Goal: Transaction & Acquisition: Purchase product/service

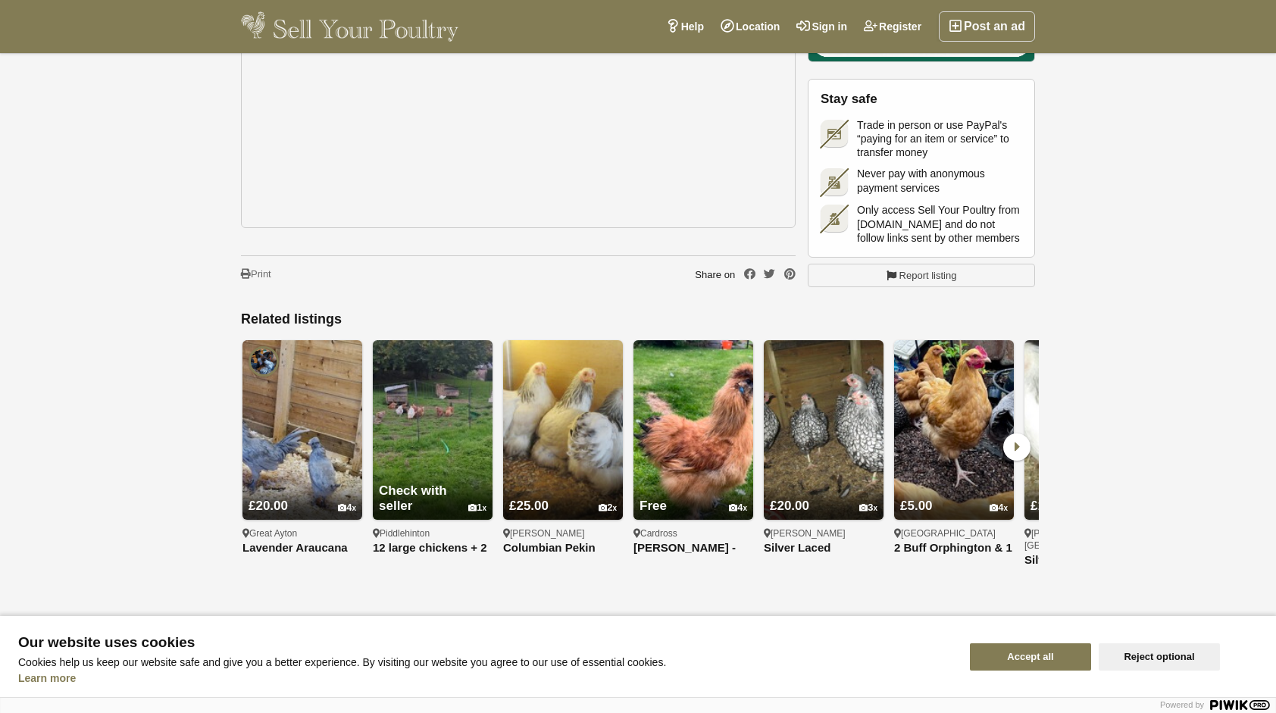
scroll to position [2546, 0]
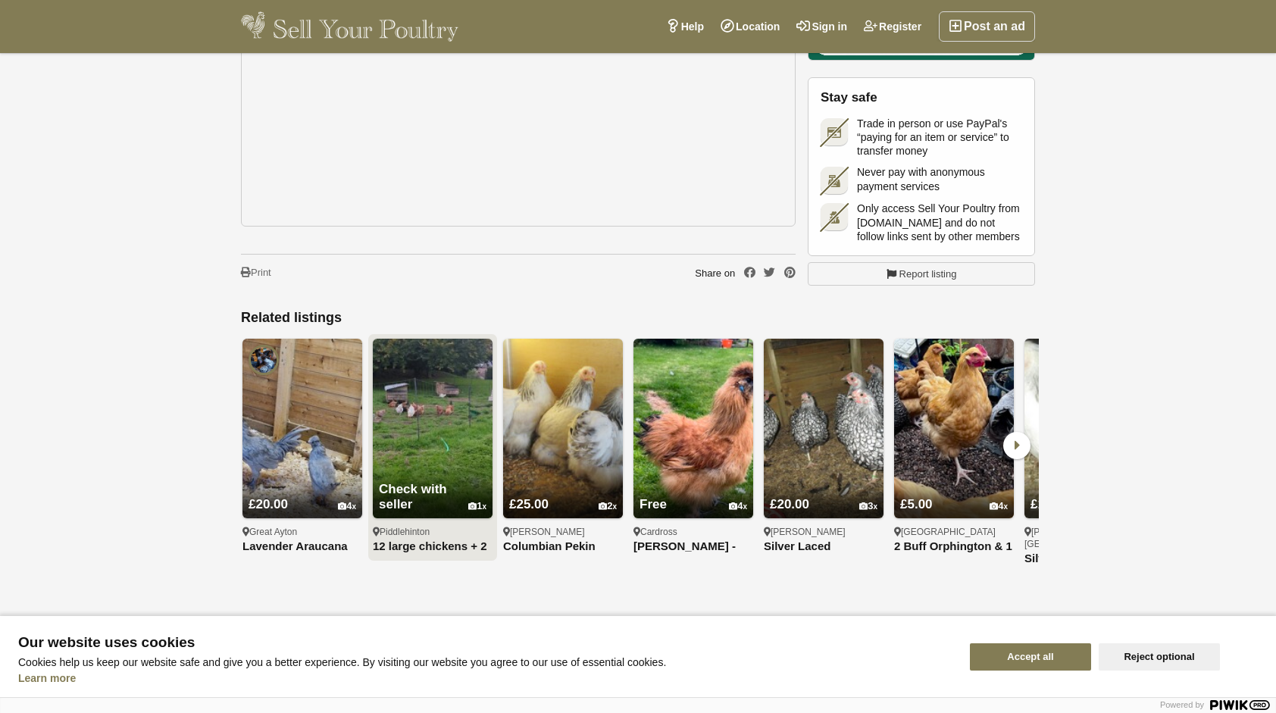
click at [402, 453] on link "Check with seller 1" at bounding box center [433, 485] width 120 height 65
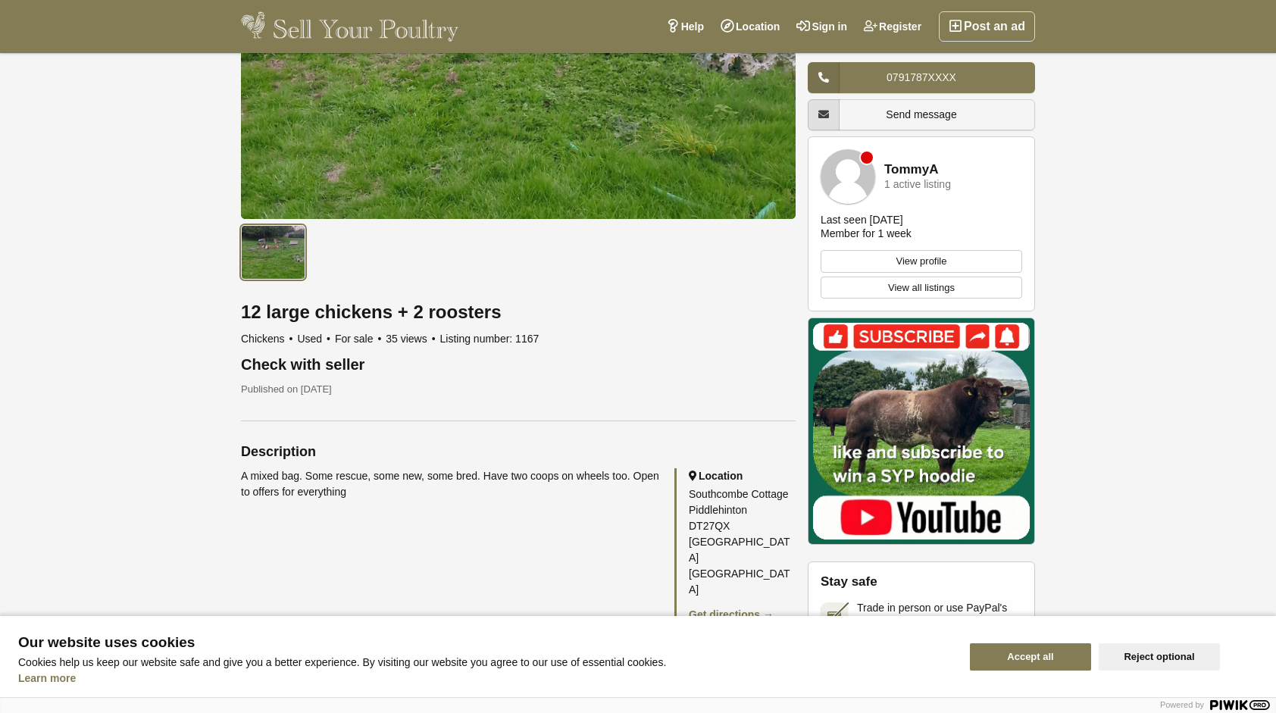
scroll to position [394, 0]
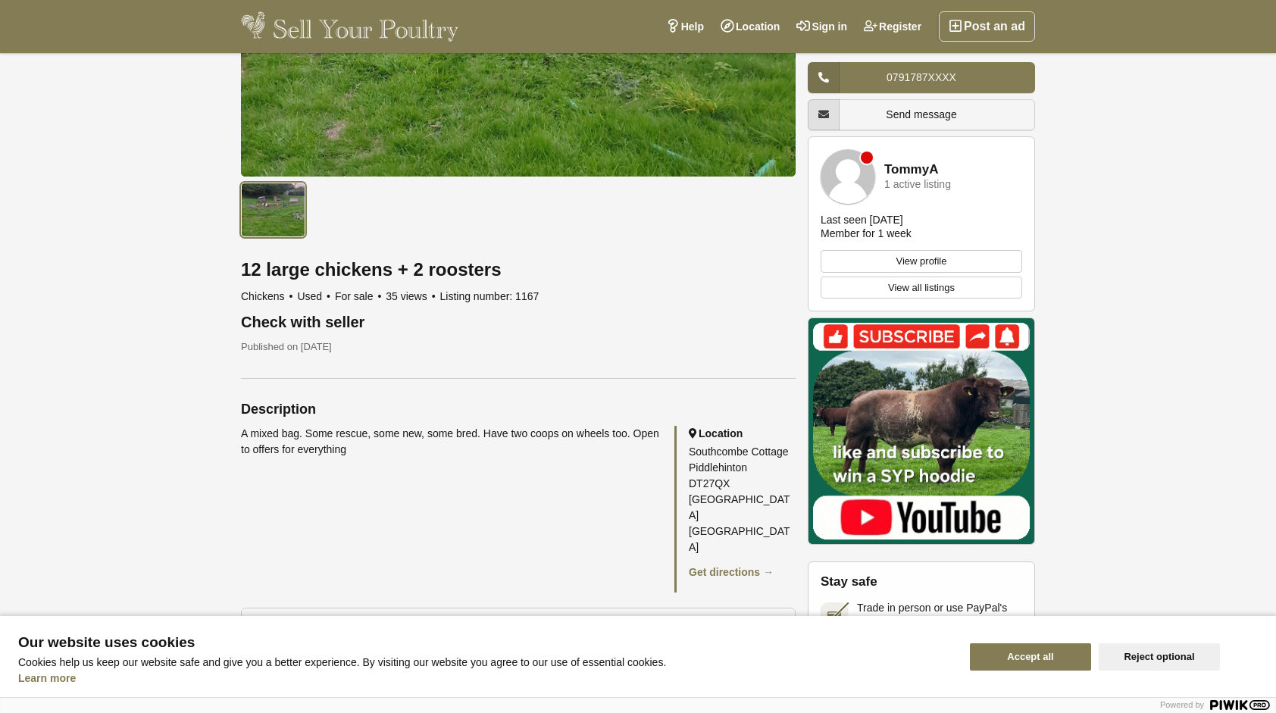
click at [402, 427] on div "Description A mixed bag. Some rescue, some new, some bred. Have two coops on wh…" at bounding box center [518, 607] width 555 height 458
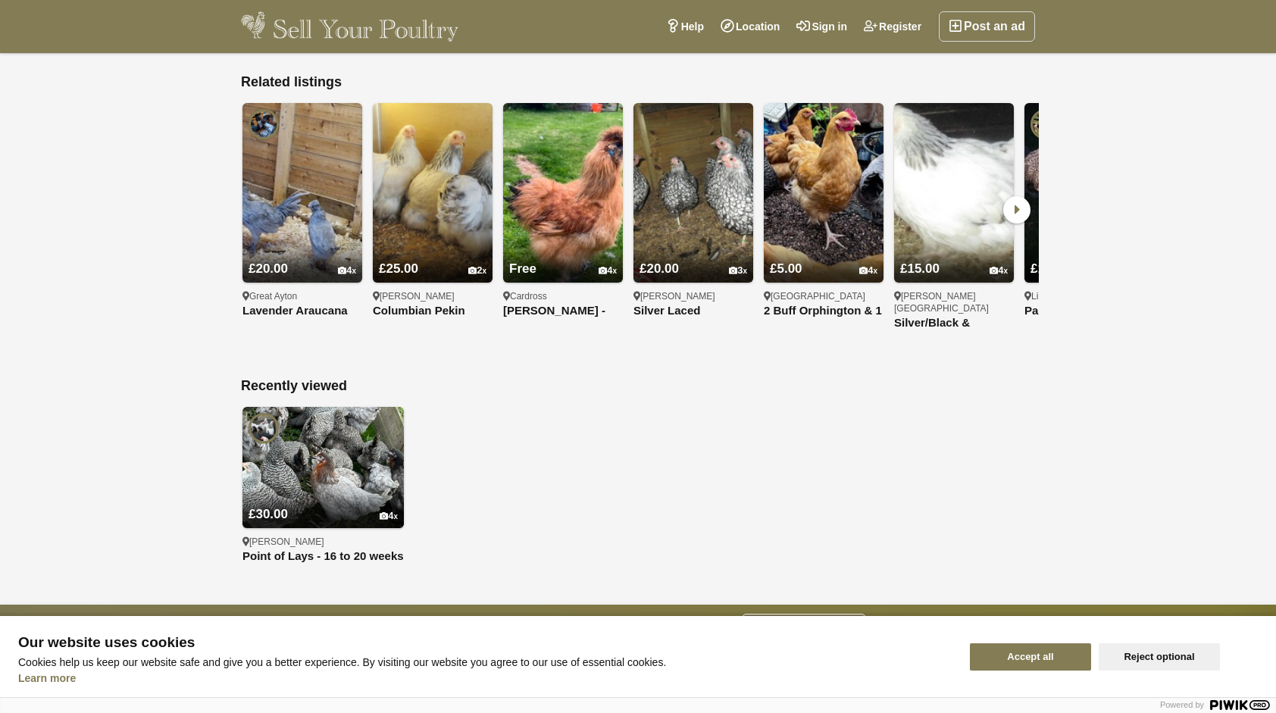
scroll to position [1212, 0]
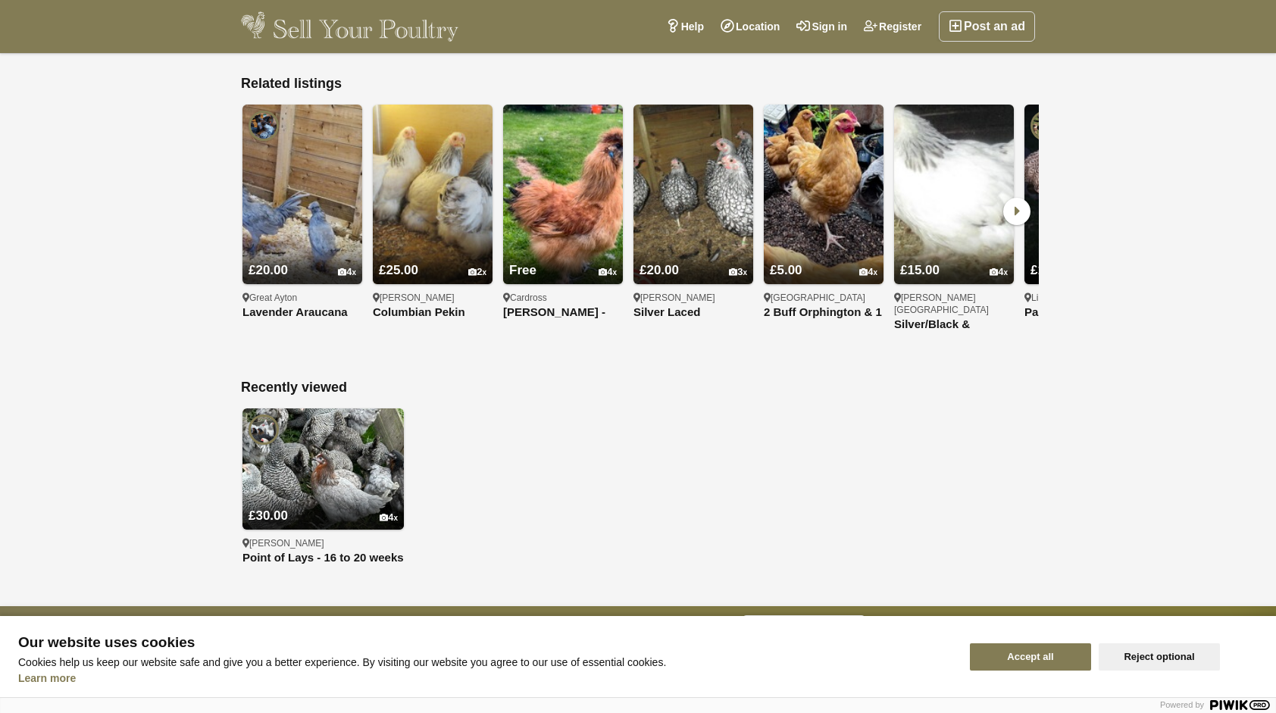
click at [394, 414] on img at bounding box center [322, 468] width 161 height 121
